Goal: Task Accomplishment & Management: Use online tool/utility

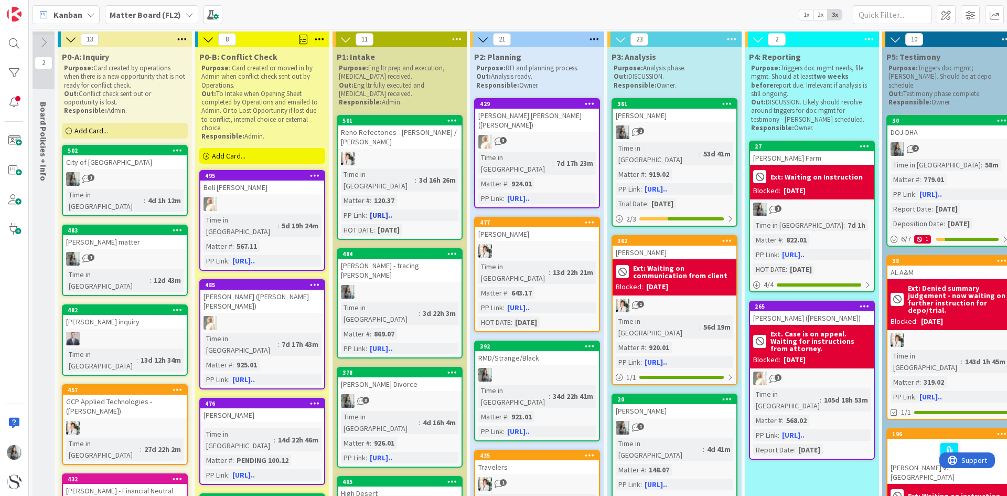
click at [437, 146] on div "Reno Refectories - Jake Burchfield / Gerald Gillespie" at bounding box center [400, 136] width 124 height 23
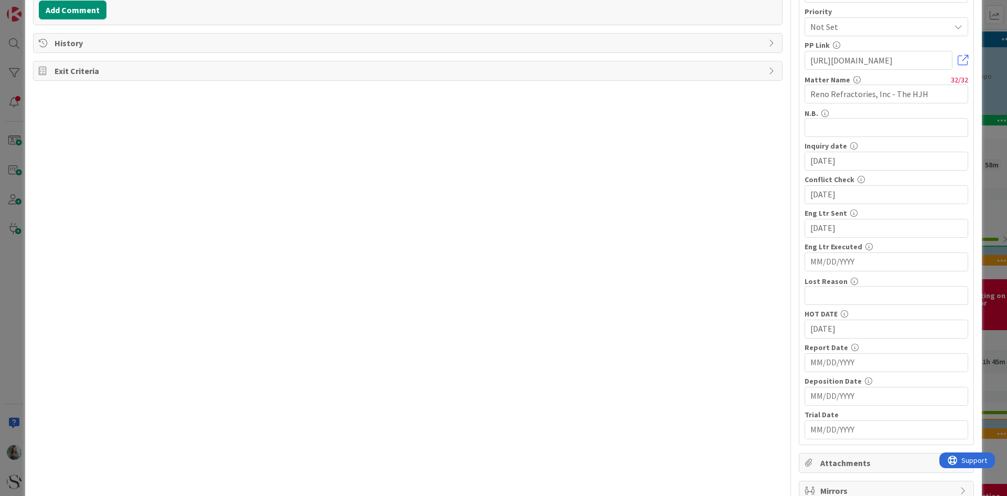
scroll to position [262, 0]
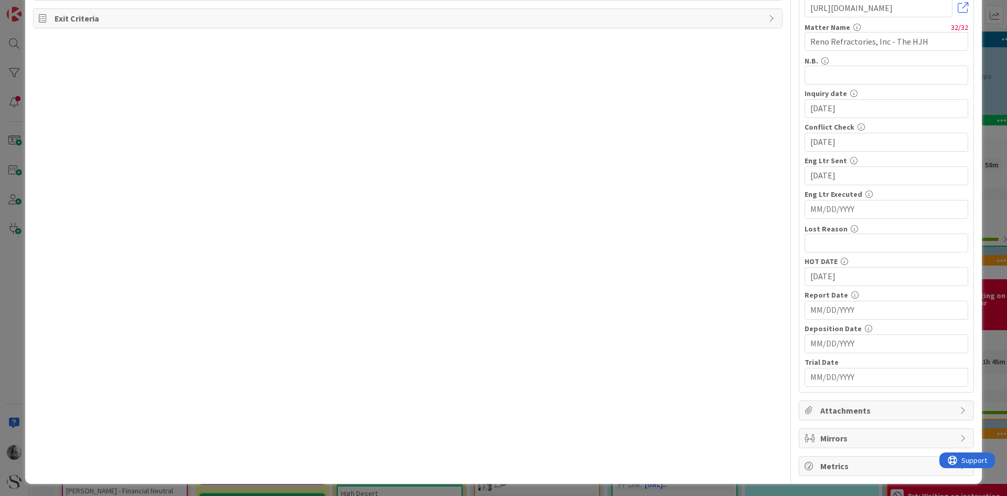
click at [836, 203] on input "MM/DD/YYYY" at bounding box center [887, 209] width 152 height 18
click at [860, 332] on td "23" at bounding box center [868, 334] width 20 height 20
type input "09/23/2025"
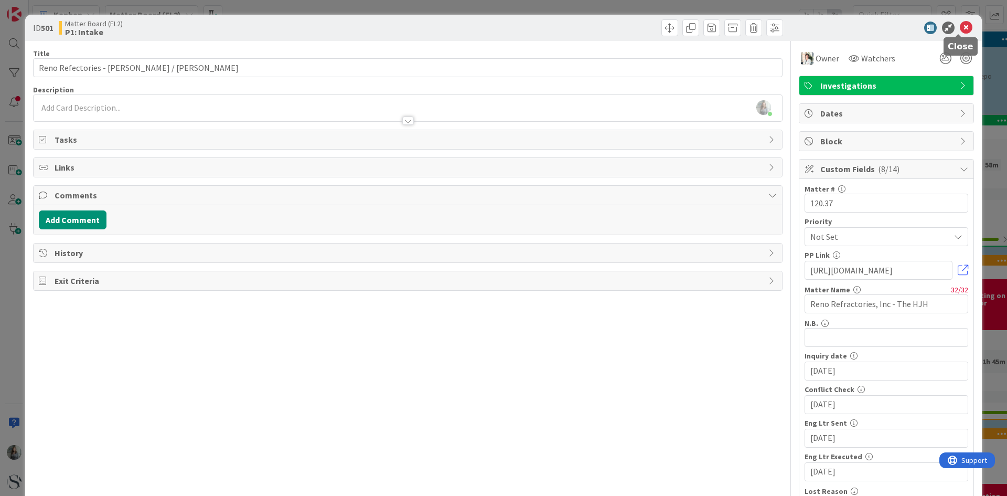
click at [960, 23] on icon at bounding box center [966, 28] width 13 height 13
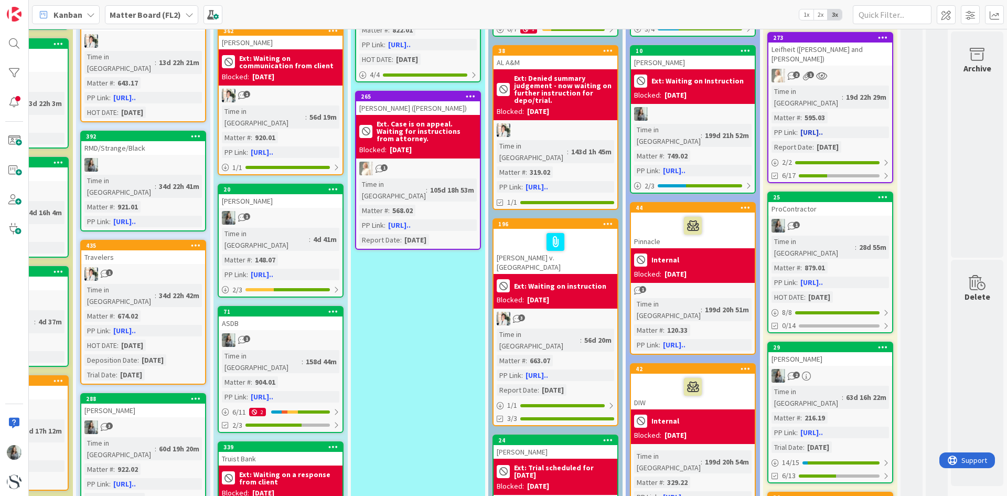
scroll to position [262, 402]
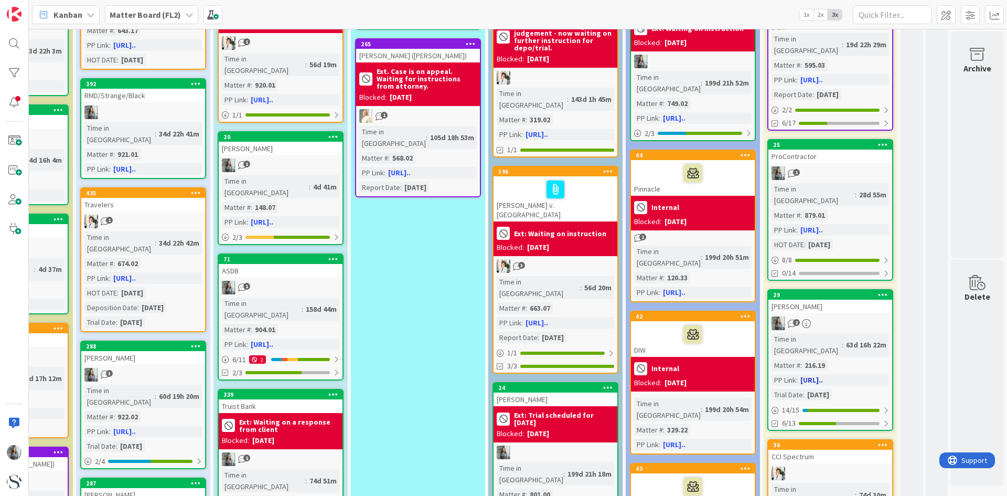
click at [834, 289] on link "29 Joiner 2 Time in Column : 63d 16h 22m Matter # : 216.19 PP Link : https://ap…" at bounding box center [831, 360] width 126 height 142
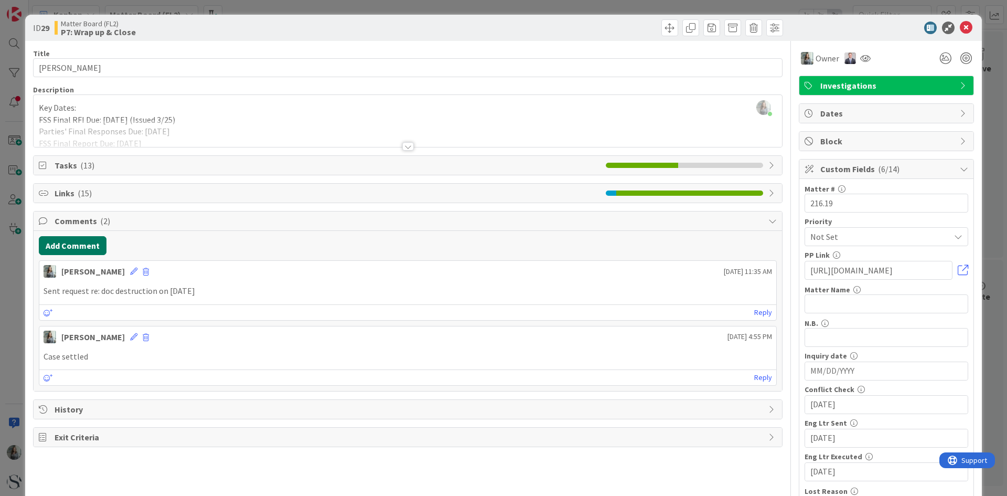
click at [68, 246] on button "Add Comment" at bounding box center [73, 245] width 68 height 19
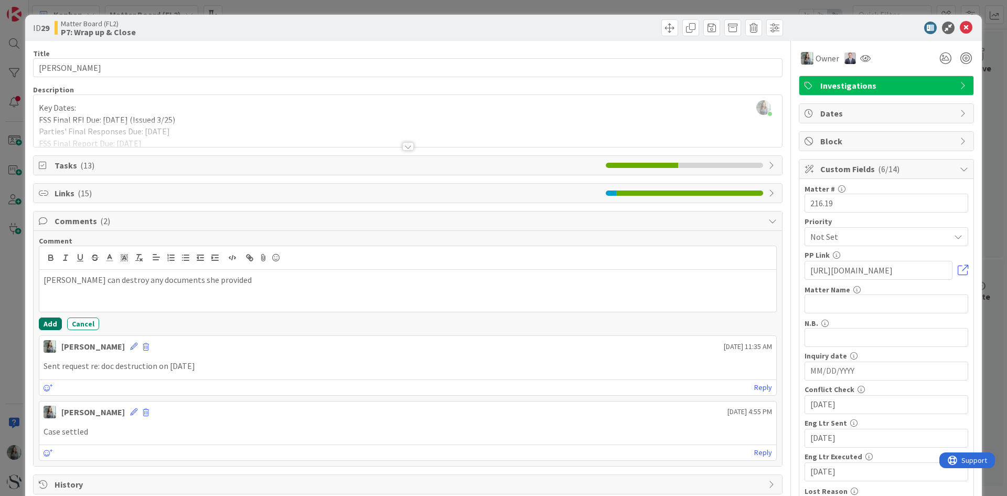
click at [45, 326] on button "Add" at bounding box center [50, 323] width 23 height 13
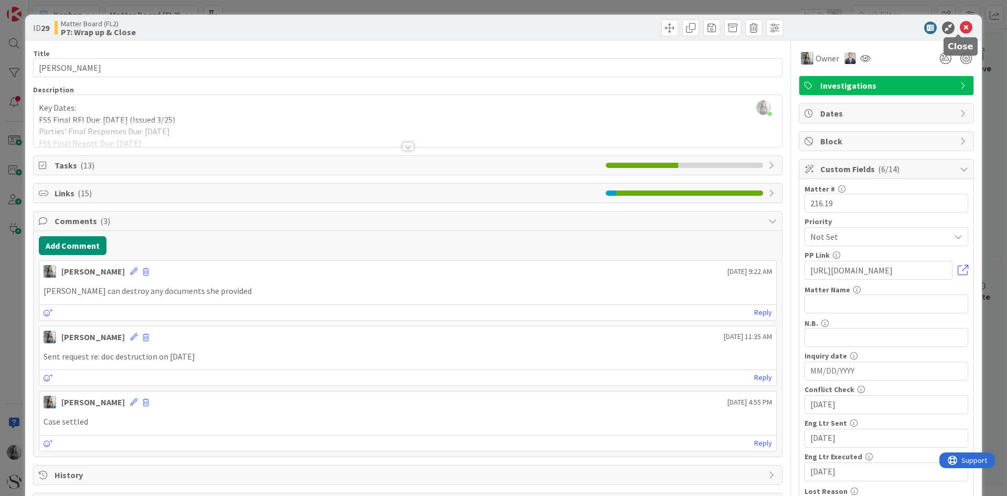
click at [961, 24] on icon at bounding box center [966, 28] width 13 height 13
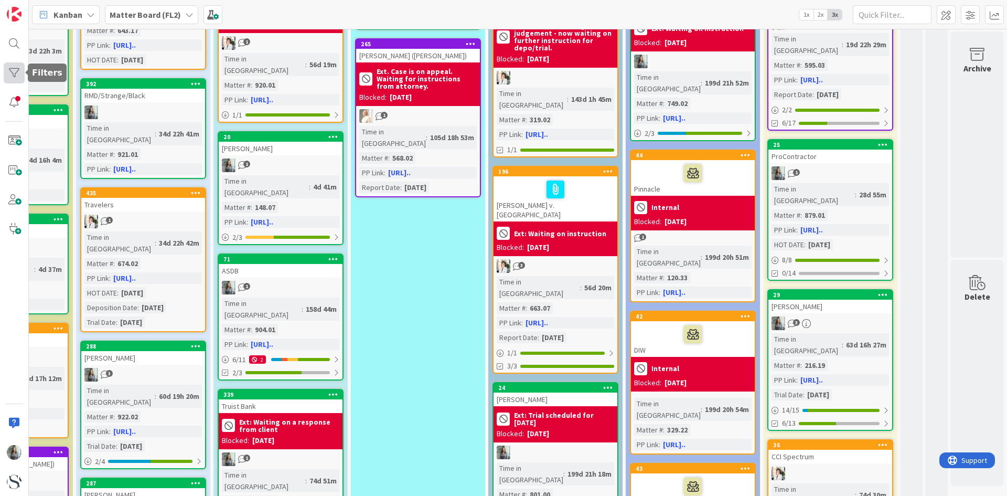
click at [14, 66] on div at bounding box center [14, 72] width 21 height 21
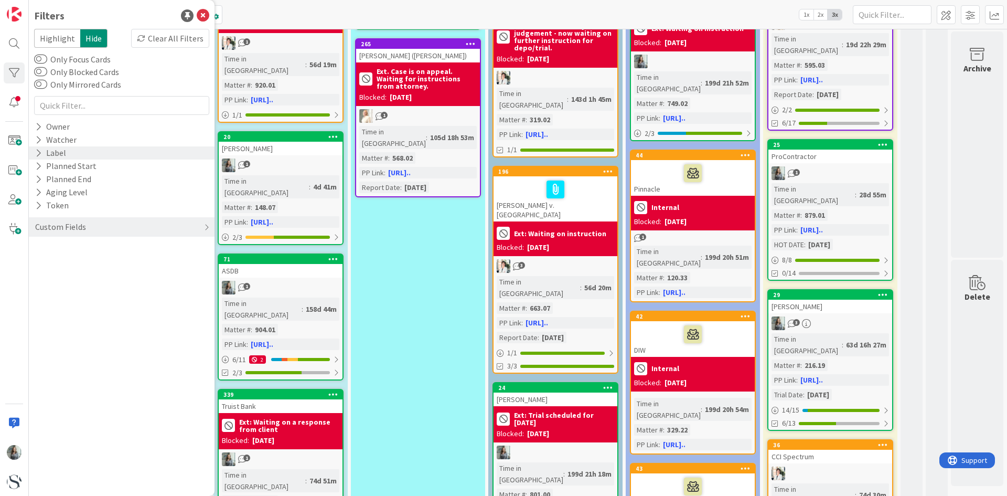
click at [39, 150] on icon at bounding box center [38, 152] width 7 height 9
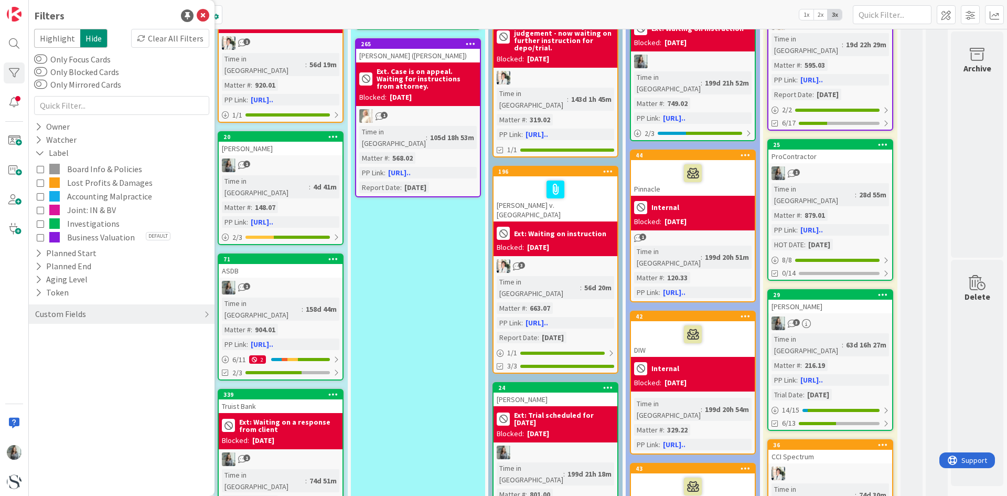
click at [40, 220] on icon at bounding box center [40, 223] width 7 height 7
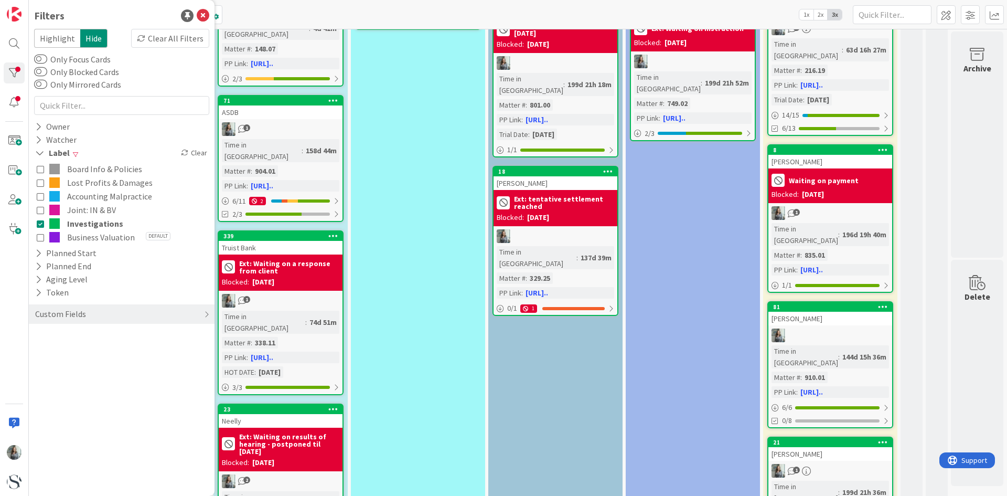
click at [40, 209] on icon at bounding box center [40, 209] width 7 height 7
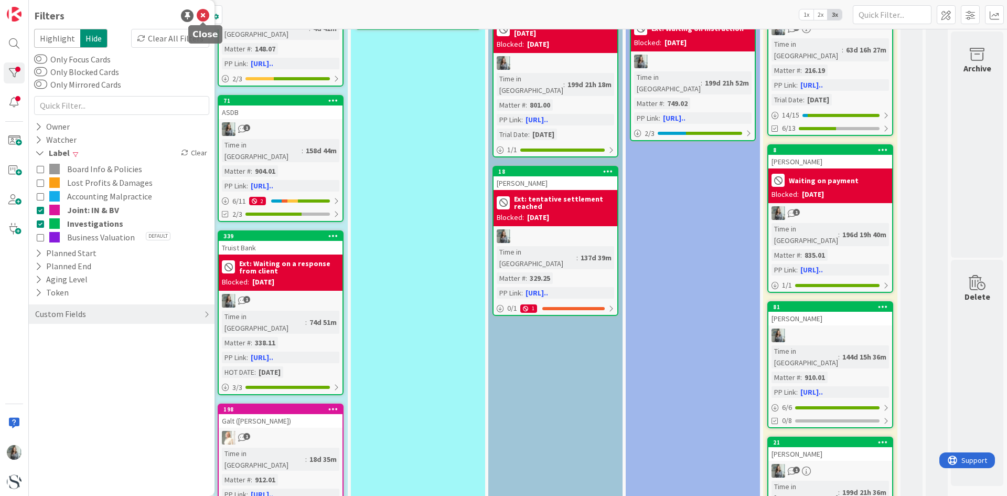
click at [201, 19] on icon at bounding box center [203, 15] width 13 height 13
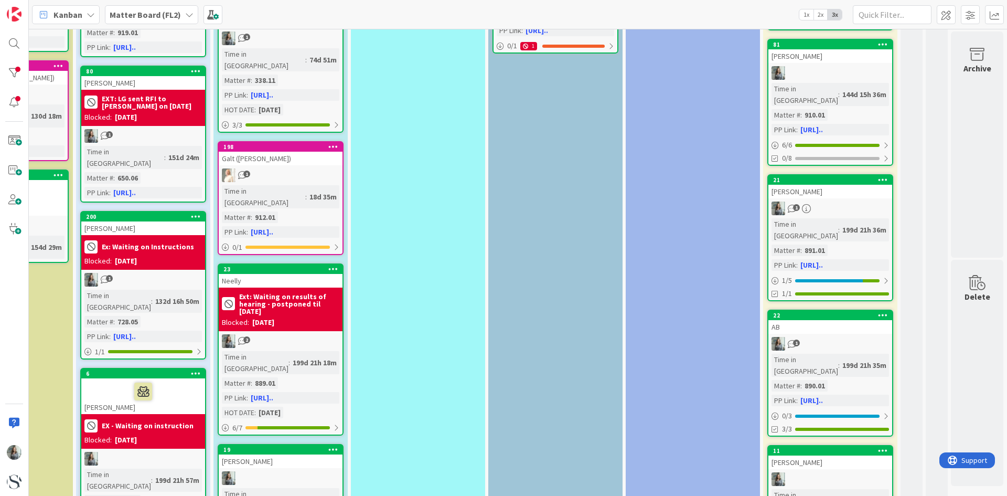
scroll to position [577, 402]
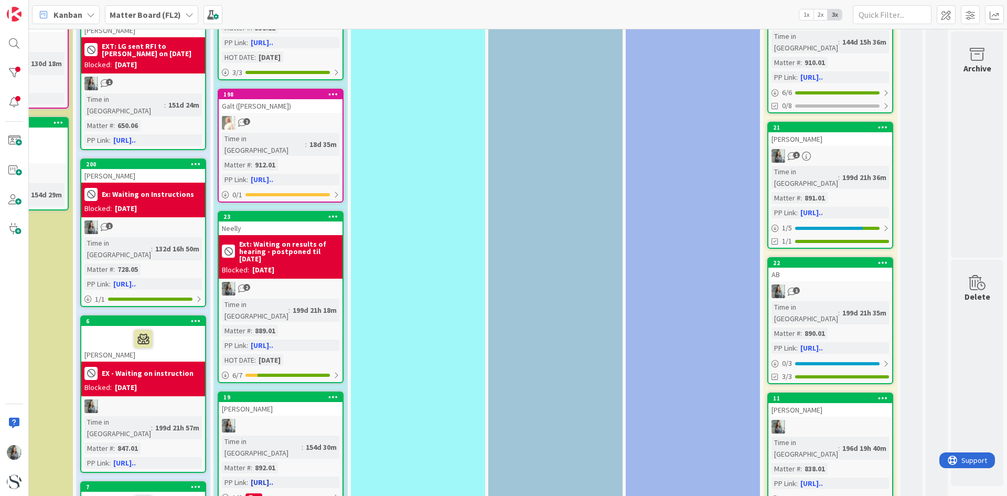
click at [278, 419] on div at bounding box center [281, 426] width 124 height 14
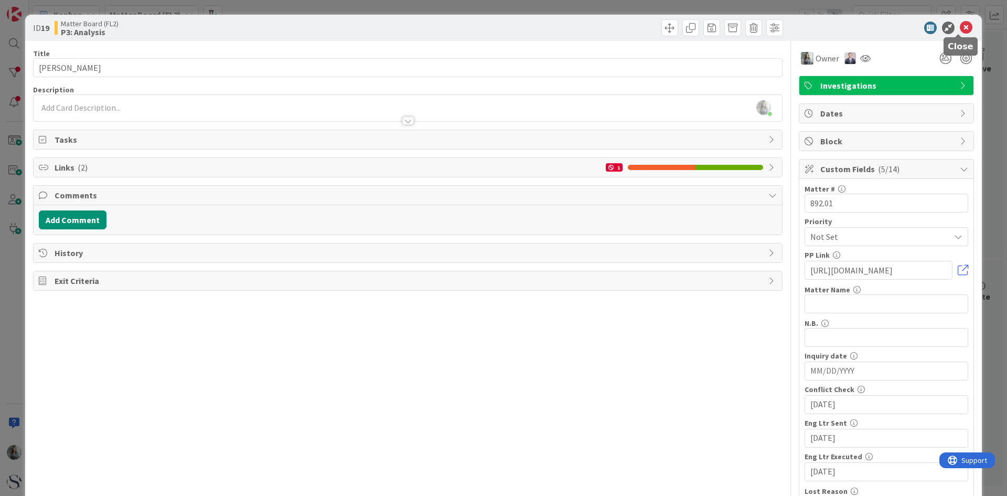
click at [960, 27] on icon at bounding box center [966, 28] width 13 height 13
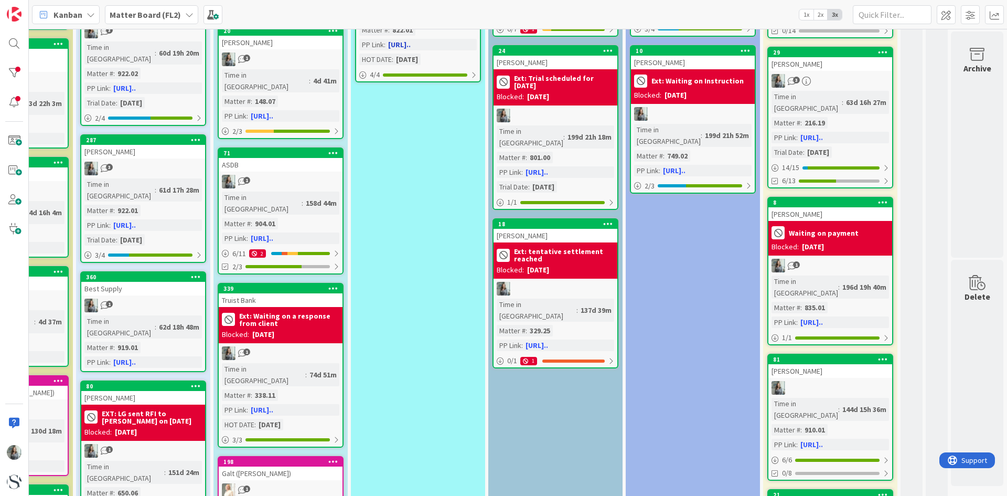
scroll to position [0, 402]
